Goal: Information Seeking & Learning: Check status

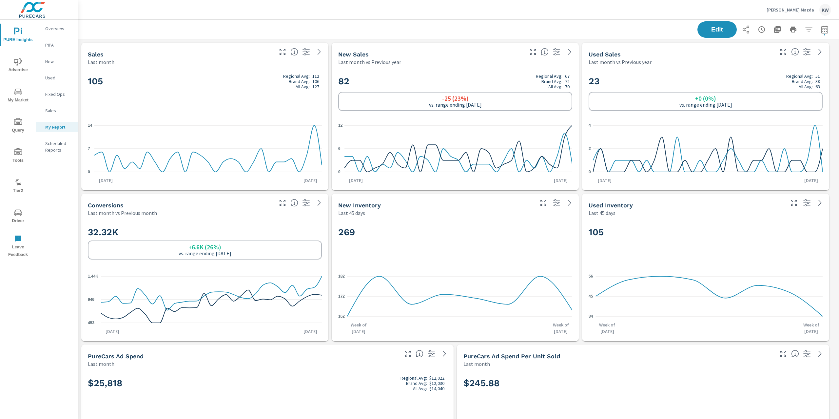
scroll to position [5296, 769]
click at [793, 11] on p "[PERSON_NAME] Mazda" at bounding box center [791, 10] width 48 height 6
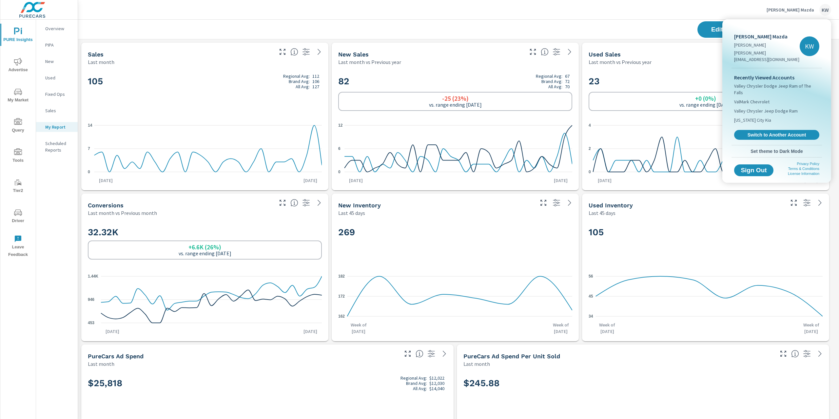
click at [575, 22] on div at bounding box center [419, 209] width 839 height 419
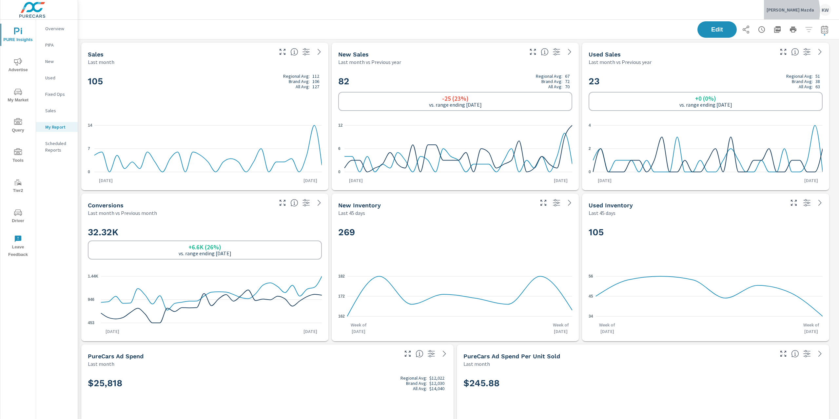
click at [790, 10] on p "[PERSON_NAME] Mazda" at bounding box center [791, 10] width 48 height 6
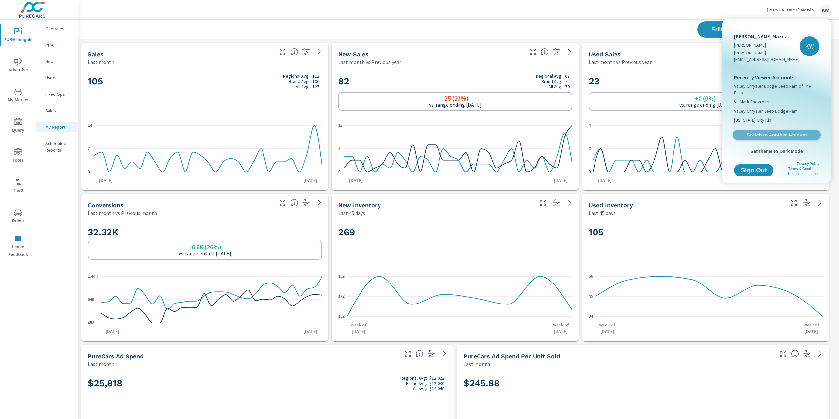
click at [773, 132] on span "Switch to Another Account" at bounding box center [777, 135] width 80 height 6
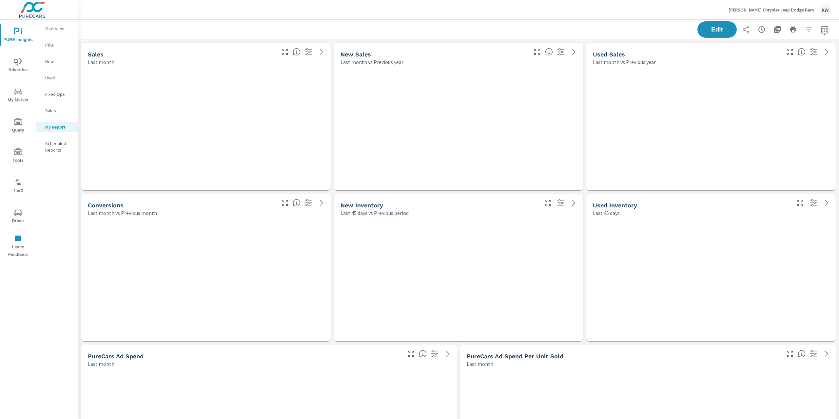
scroll to position [4617, 769]
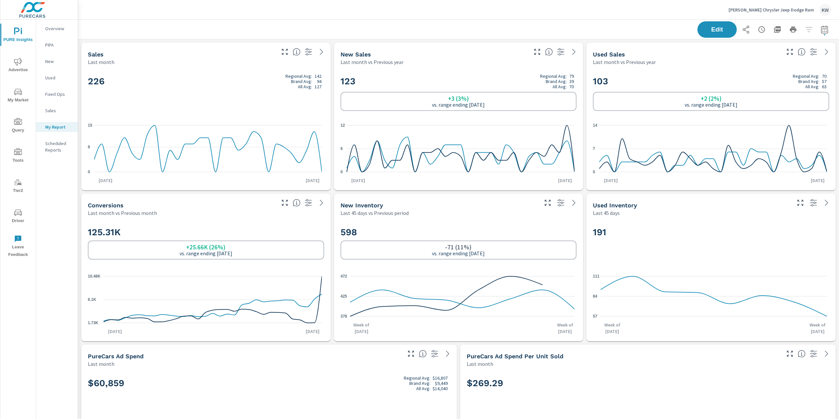
click at [780, 13] on div "[PERSON_NAME] Chrysler Jeep Dodge Ram KW" at bounding box center [780, 10] width 103 height 12
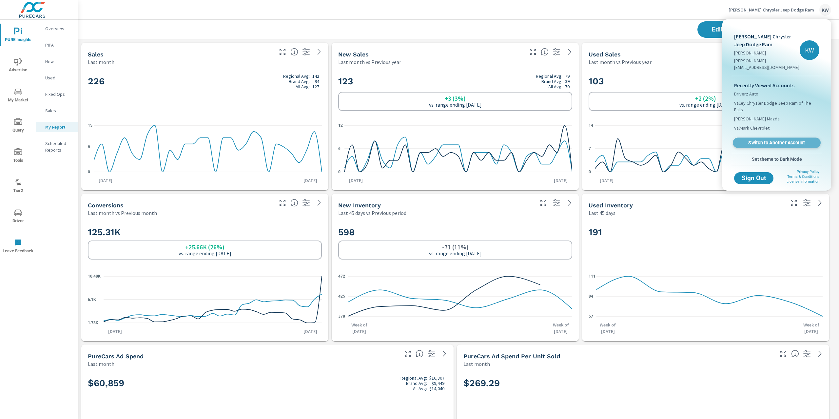
click at [764, 140] on span "Switch to Another Account" at bounding box center [777, 143] width 80 height 6
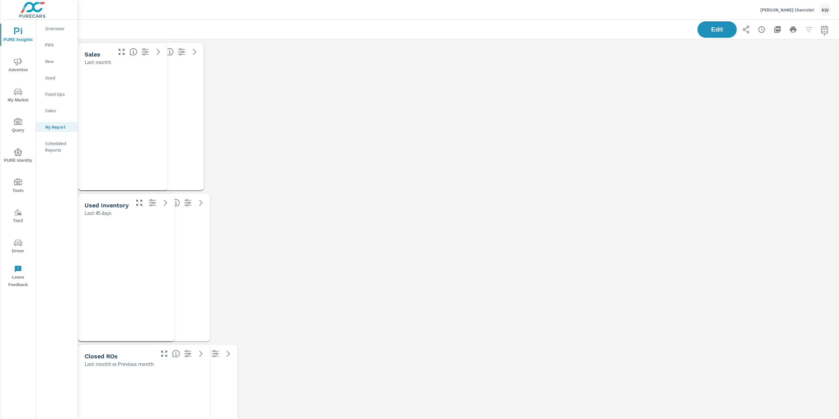
scroll to position [4315, 769]
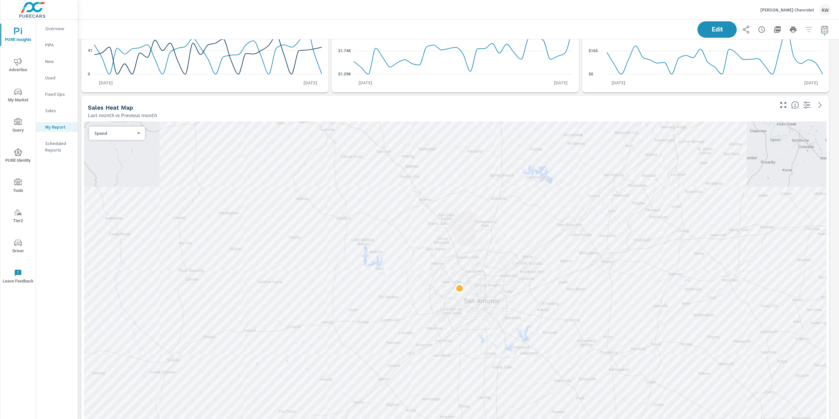
scroll to position [402, 0]
click at [136, 134] on div "Spend 0 ​" at bounding box center [117, 130] width 56 height 13
click at [137, 131] on body "PURE Insights Advertise My Market Query PURE Identity Tools Tier2 Driver Leave …" at bounding box center [419, 209] width 839 height 419
click at [134, 138] on li "Sales" at bounding box center [114, 140] width 50 height 10
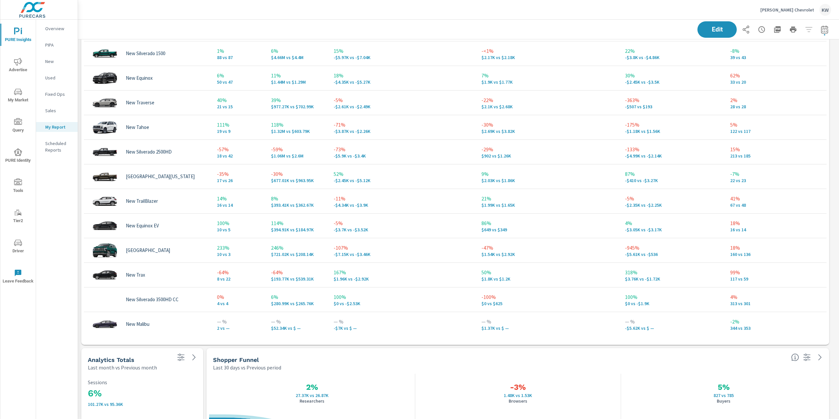
scroll to position [901, 0]
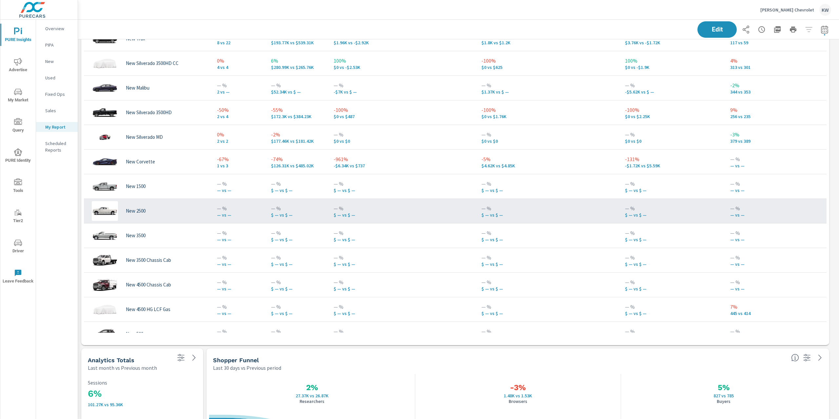
scroll to position [221, 0]
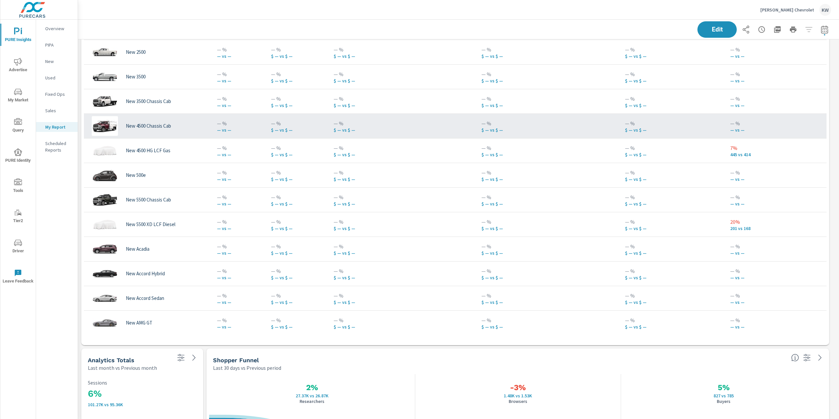
scroll to position [401, 0]
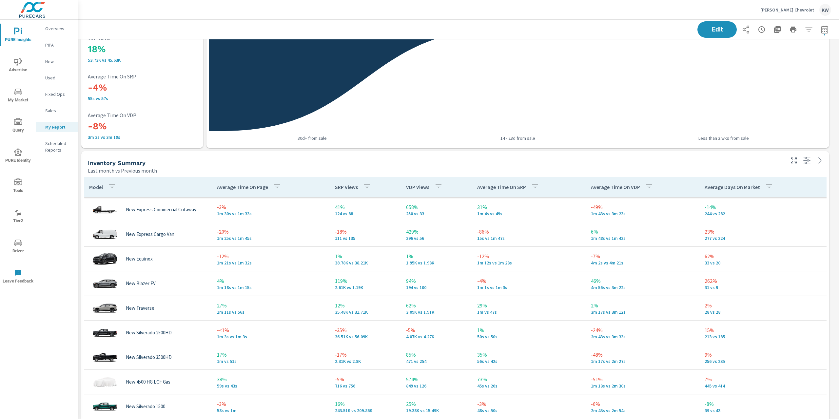
scroll to position [1401, 0]
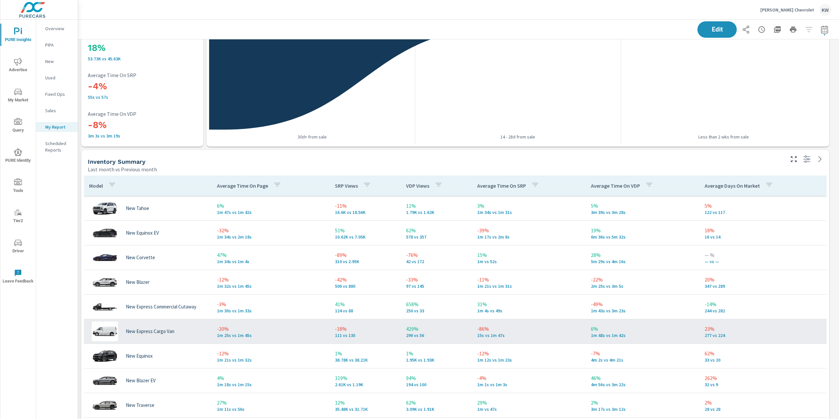
scroll to position [14, 0]
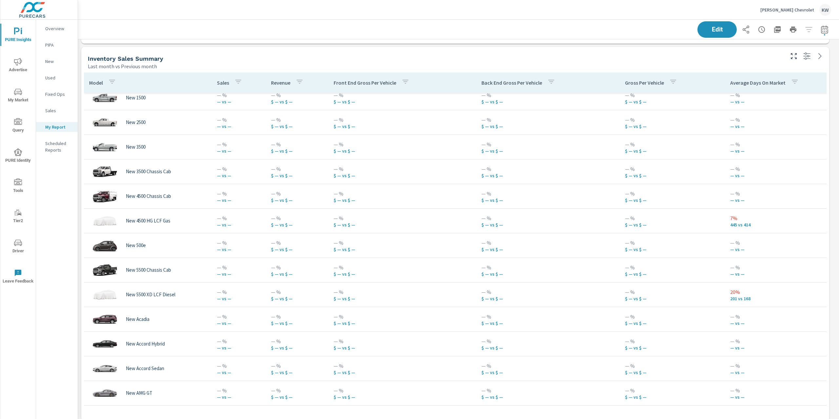
scroll to position [799, 0]
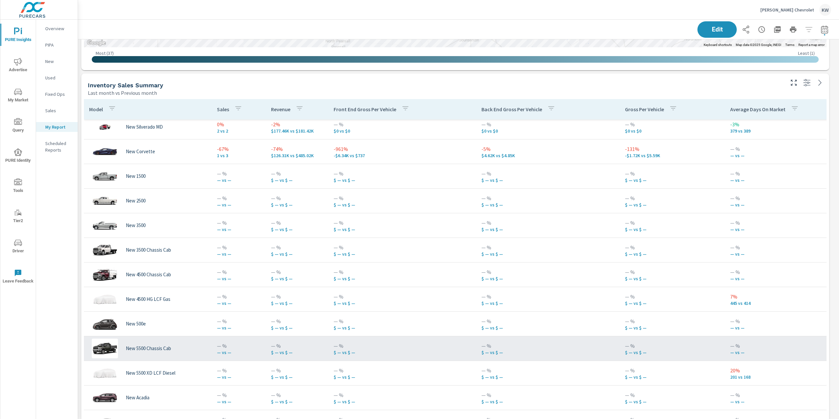
scroll to position [327, 0]
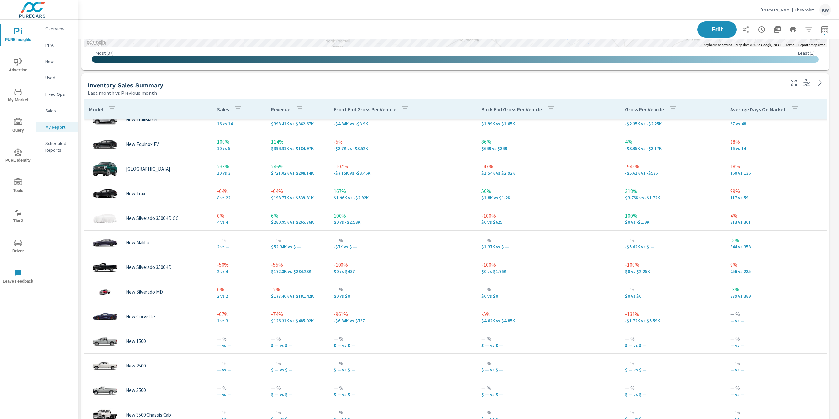
scroll to position [69, 0]
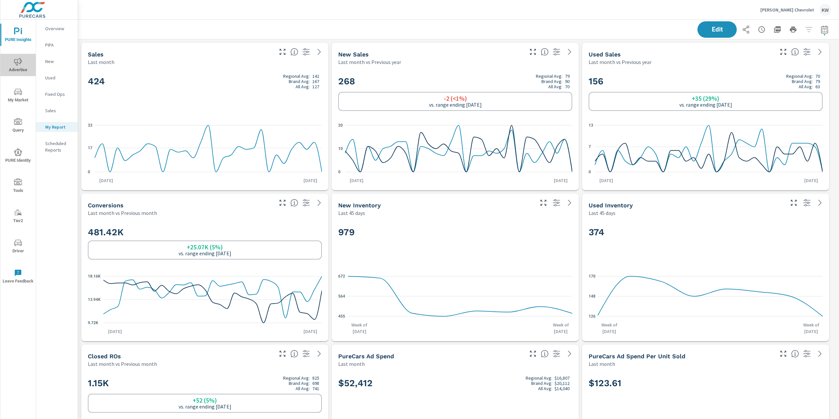
click at [10, 58] on span "Advertise" at bounding box center [17, 66] width 31 height 16
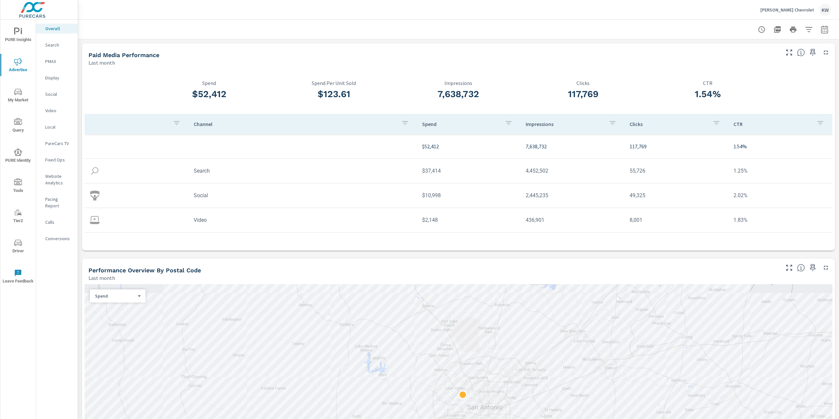
click at [60, 65] on div "PMAX" at bounding box center [57, 61] width 42 height 10
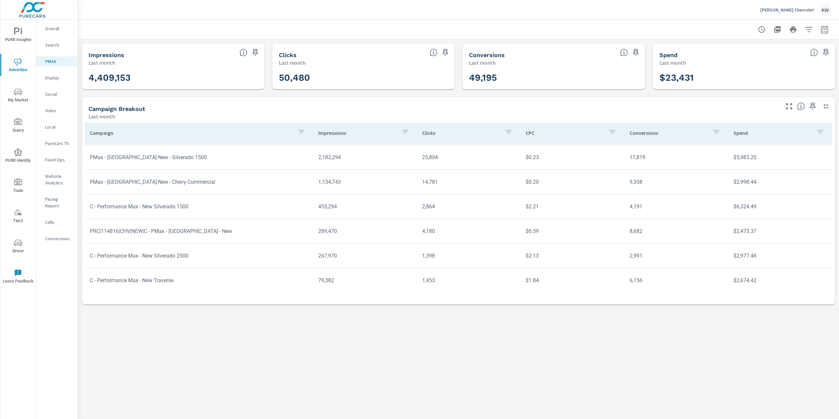
scroll to position [23, 0]
click at [822, 28] on icon "button" at bounding box center [825, 30] width 8 height 8
click at [763, 58] on select "Custom Yesterday Last week Last 7 days Last 14 days Last 30 days Last 45 days L…" at bounding box center [773, 56] width 66 height 13
click at [740, 50] on select "Custom Yesterday Last week Last 7 days Last 14 days Last 30 days Last 45 days L…" at bounding box center [773, 56] width 66 height 13
select select "Month to date"
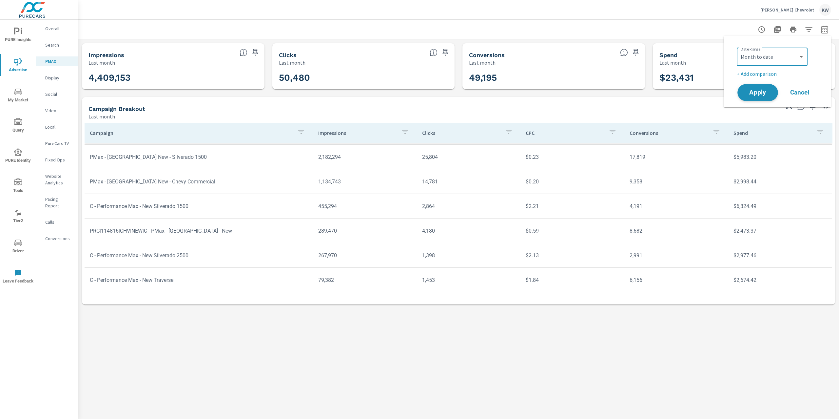
click at [761, 87] on button "Apply" at bounding box center [758, 92] width 41 height 17
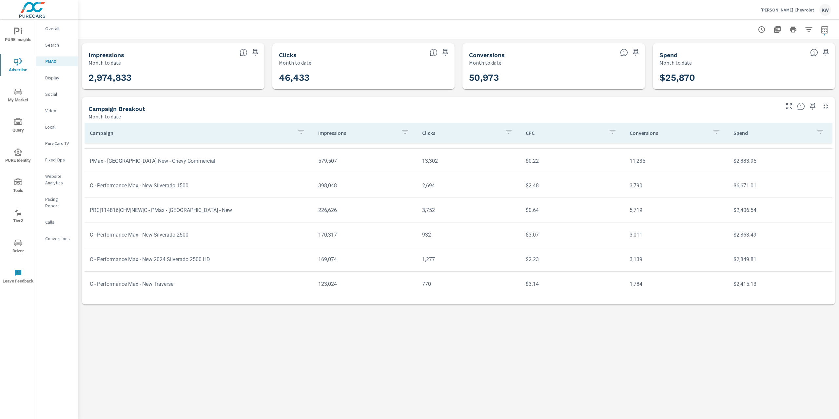
scroll to position [48, 0]
click at [58, 110] on p "Video" at bounding box center [58, 110] width 27 height 7
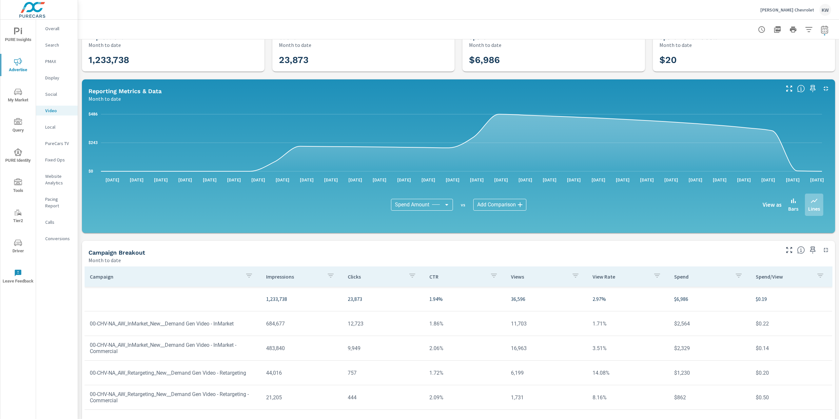
scroll to position [50, 0]
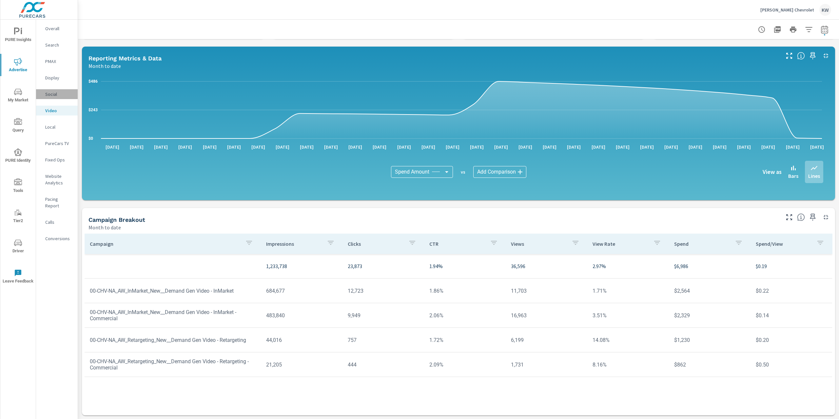
click at [52, 94] on p "Social" at bounding box center [58, 94] width 27 height 7
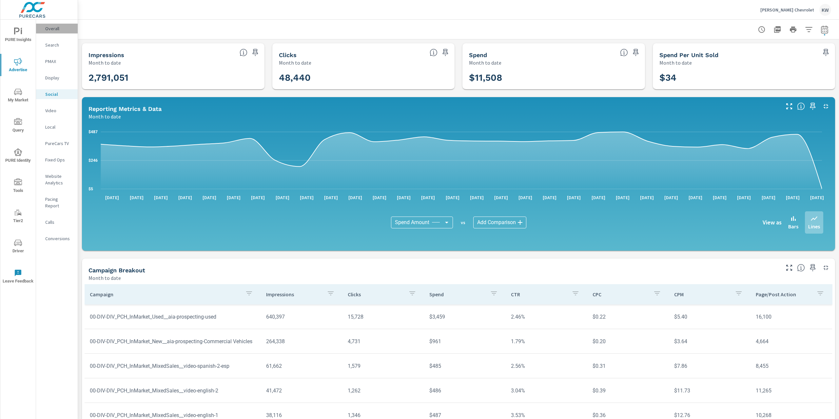
click at [47, 27] on p "Overall" at bounding box center [58, 28] width 27 height 7
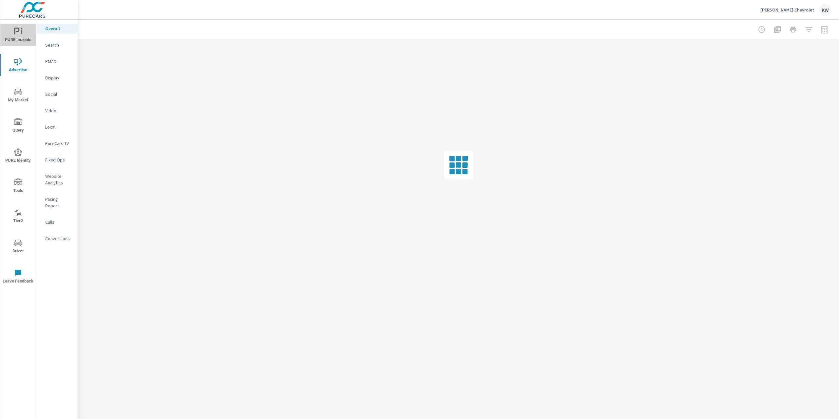
click at [21, 30] on icon "nav menu" at bounding box center [21, 31] width 1 height 5
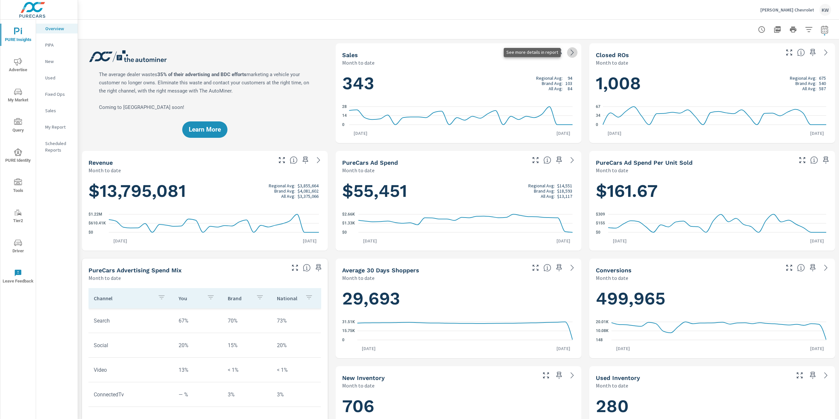
click at [569, 54] on icon at bounding box center [573, 53] width 8 height 8
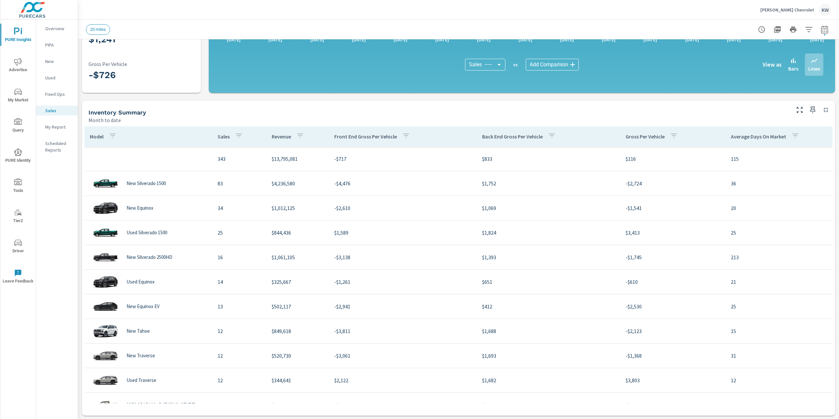
scroll to position [158, 0]
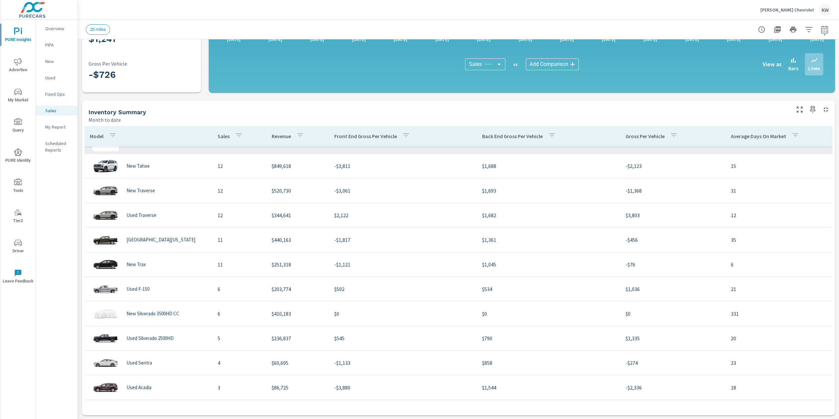
scroll to position [188, 0]
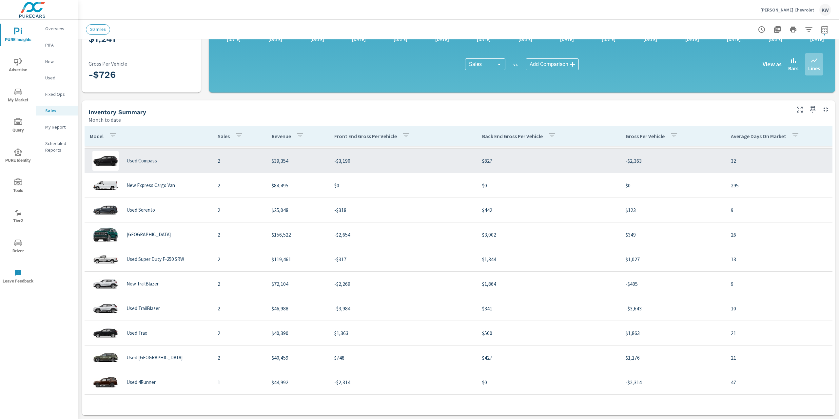
scroll to position [687, 0]
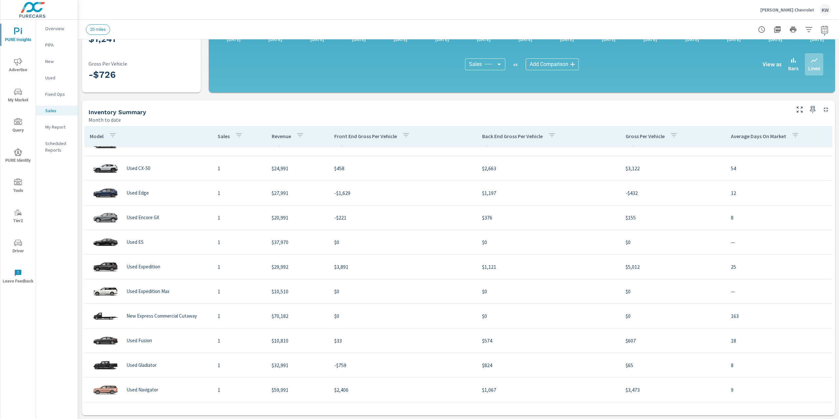
scroll to position [1124, 0]
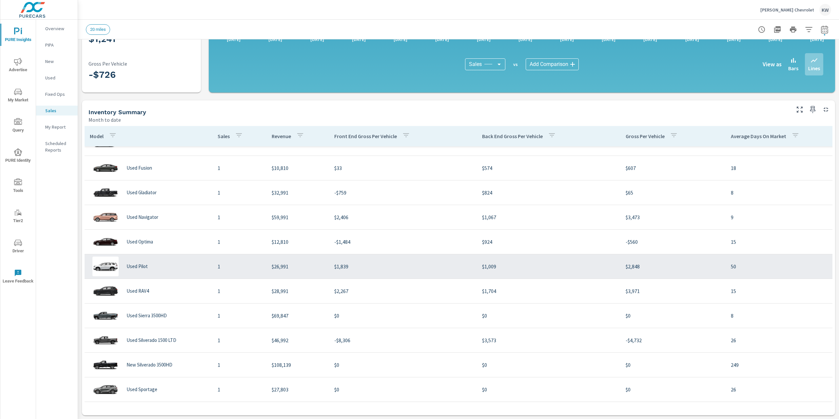
scroll to position [1333, 0]
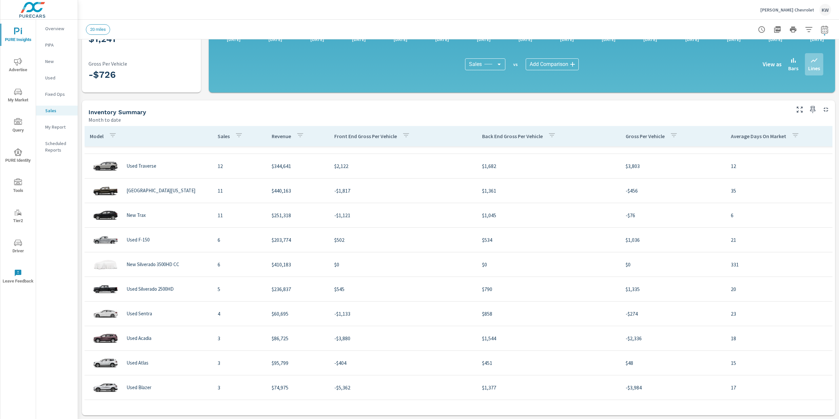
scroll to position [180, 0]
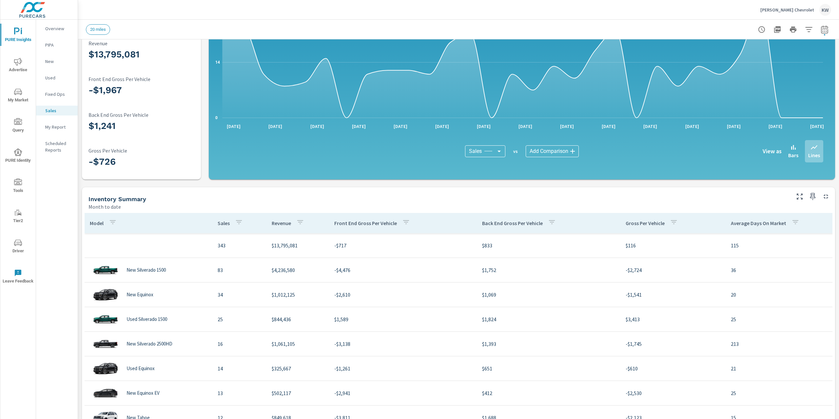
scroll to position [71, 0]
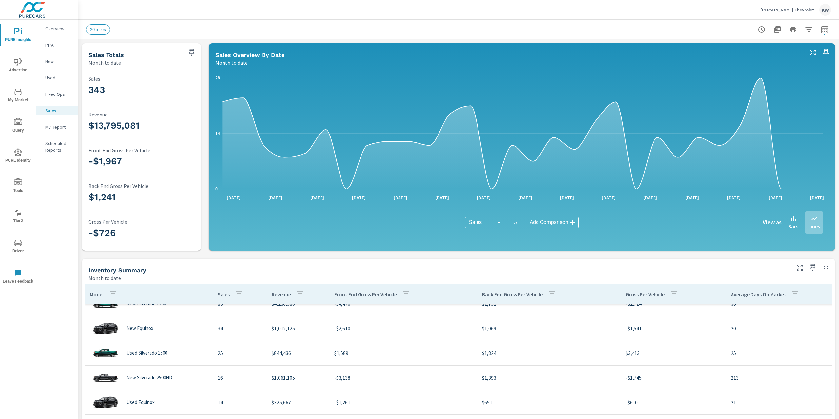
scroll to position [37, 0]
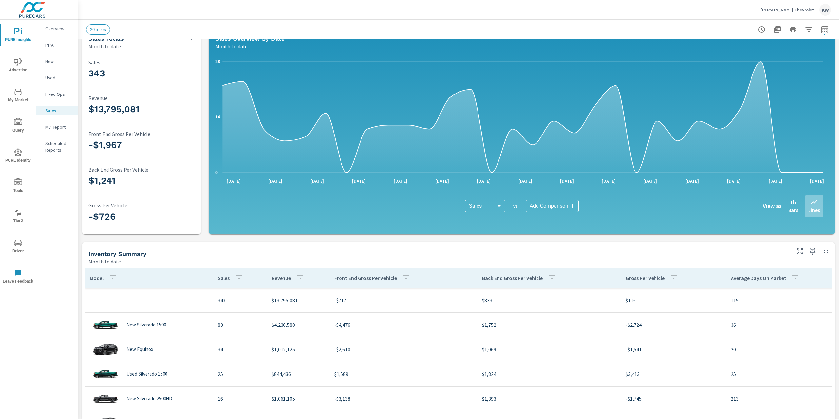
scroll to position [17, 0]
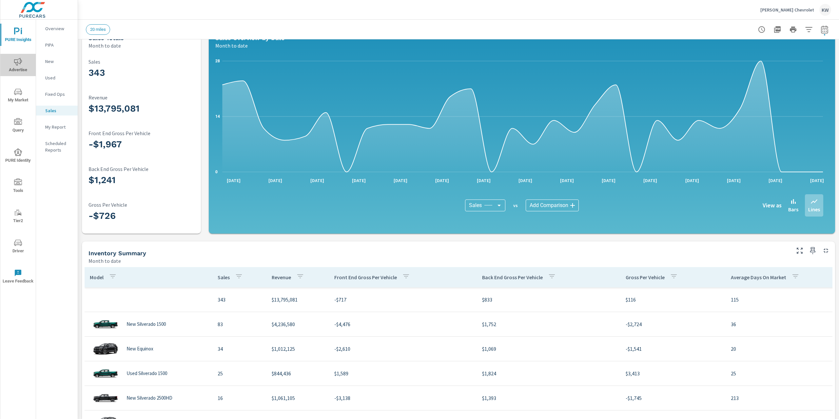
click at [29, 71] on span "Advertise" at bounding box center [17, 66] width 31 height 16
